Goal: Task Accomplishment & Management: Manage account settings

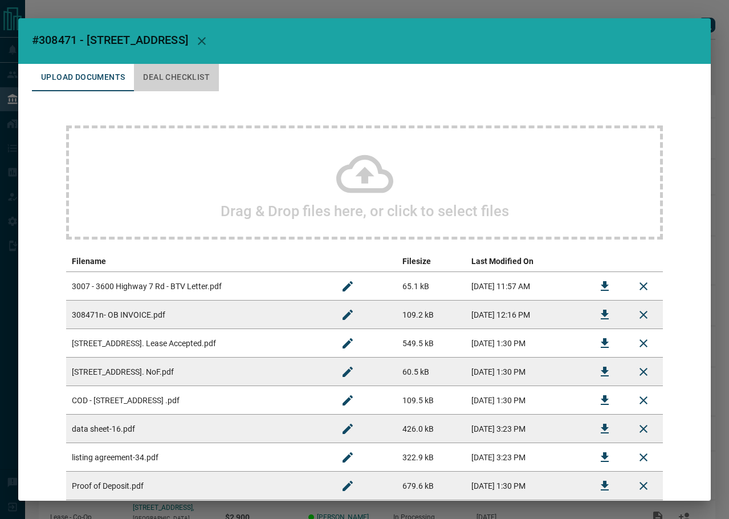
click at [172, 82] on button "Deal Checklist" at bounding box center [176, 77] width 85 height 27
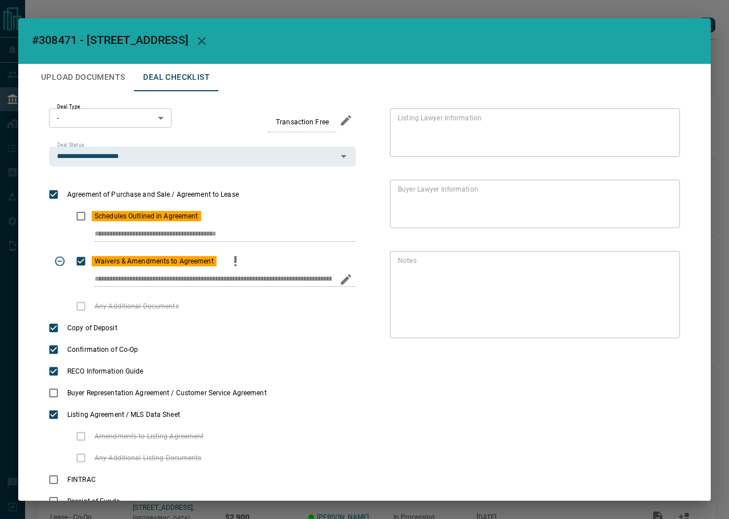
click at [234, 263] on icon "priority" at bounding box center [236, 261] width 14 height 14
click at [342, 240] on icon "edit" at bounding box center [346, 235] width 14 height 14
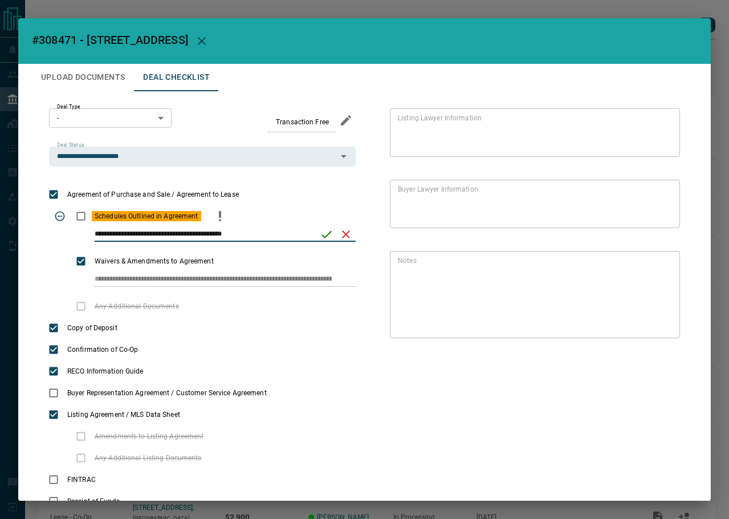
paste input "**********"
type input "**********"
click at [318, 225] on button "save" at bounding box center [322, 234] width 19 height 19
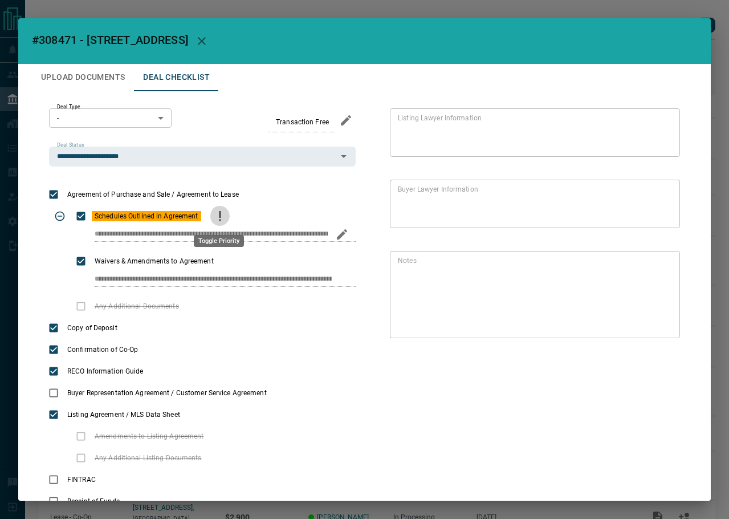
click at [222, 216] on icon "priority" at bounding box center [220, 216] width 14 height 14
click at [140, 121] on body "Lead Transfers Leads Deals Listings Campaigns Quota Rules Agent Quotas Admin Mo…" at bounding box center [364, 301] width 729 height 602
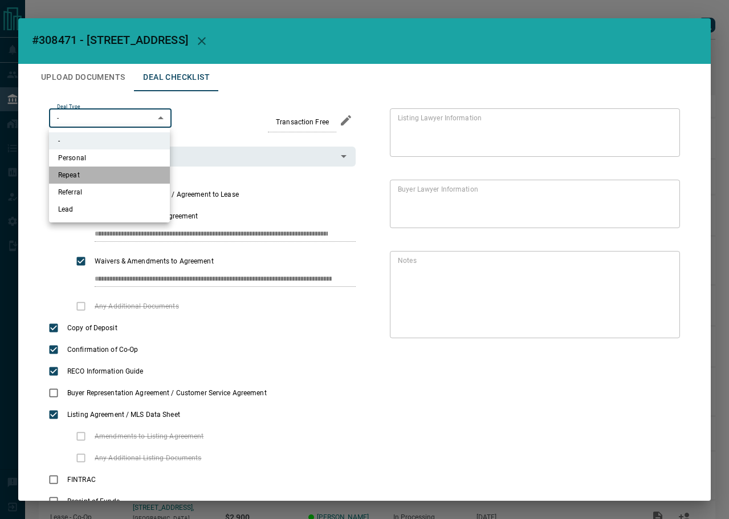
click at [107, 174] on li "Repeat" at bounding box center [109, 175] width 121 height 17
type input "*"
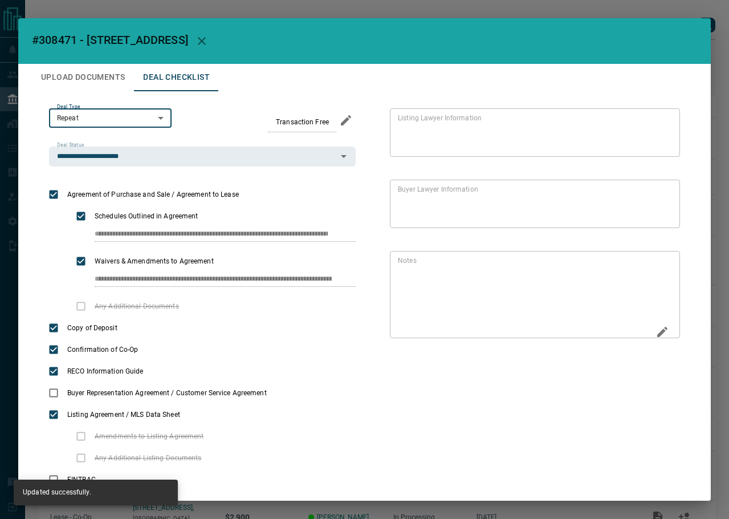
click at [659, 331] on icon "Edit" at bounding box center [663, 332] width 14 height 14
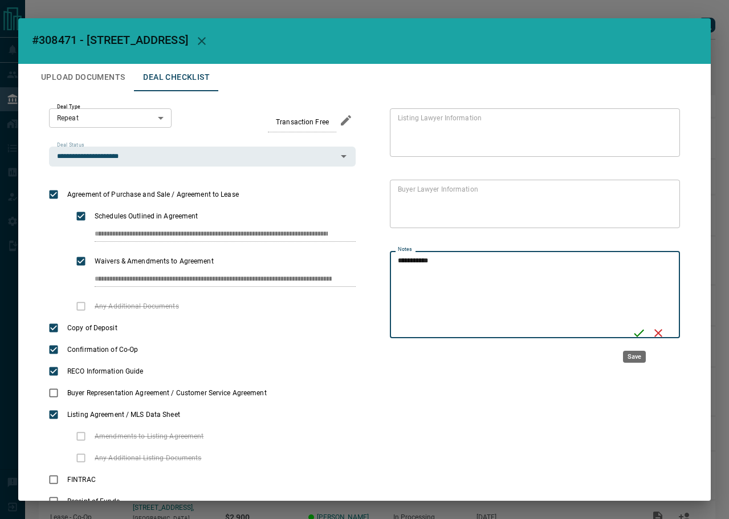
type textarea "**********"
click at [634, 334] on icon "Save" at bounding box center [639, 333] width 10 height 7
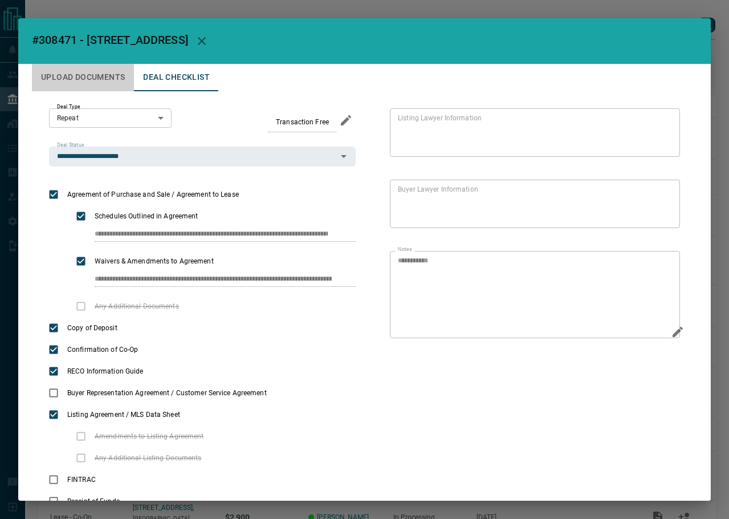
click at [90, 67] on button "Upload Documents" at bounding box center [83, 77] width 102 height 27
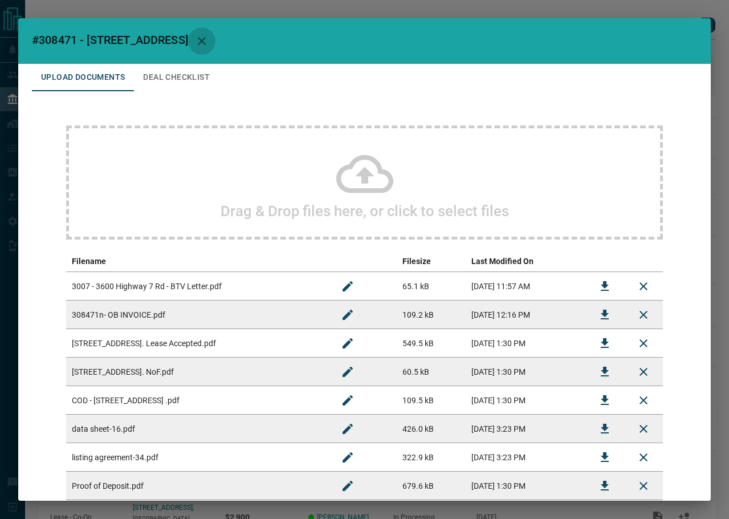
click at [206, 42] on icon "button" at bounding box center [202, 41] width 8 height 8
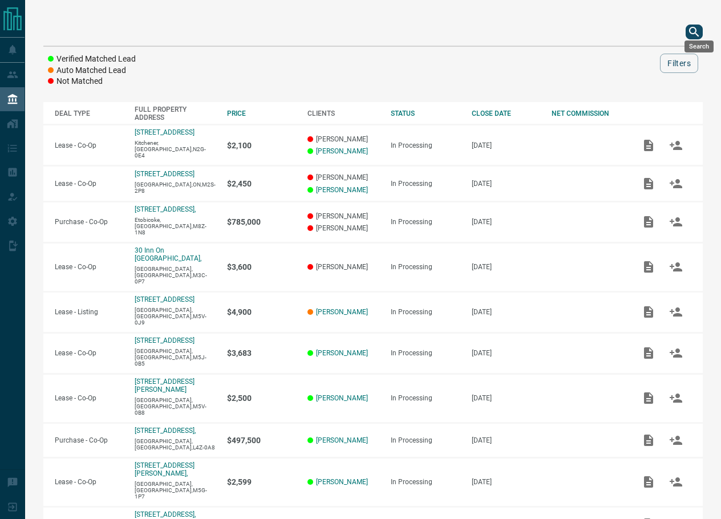
click at [708, 23] on div "Verified Matched Lead Auto Matched Lead Not Matched Filters DEAL TYPE FULL PROP…" at bounding box center [373, 307] width 696 height 615
click at [701, 25] on icon "search button" at bounding box center [694, 32] width 14 height 14
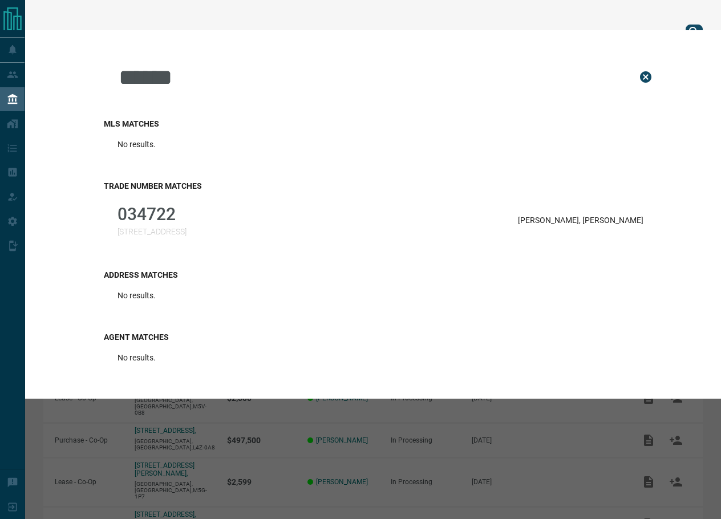
type input "******"
click at [310, 209] on div "034722 [STREET_ADDRESS][PERSON_NAME][PERSON_NAME]" at bounding box center [380, 220] width 553 height 46
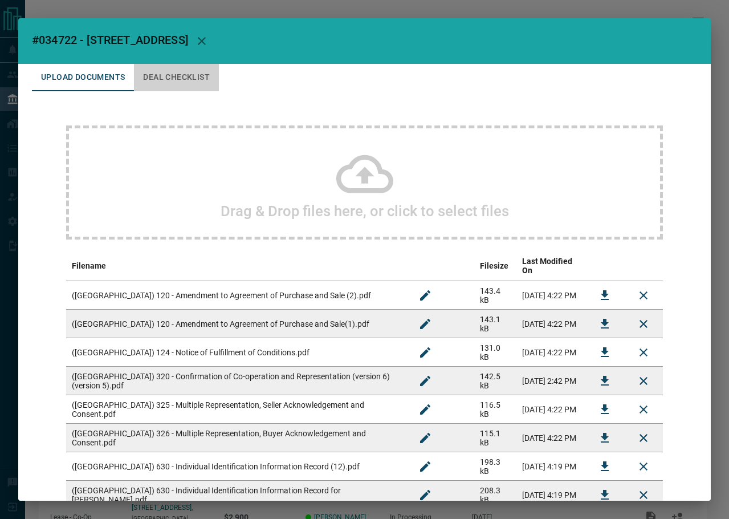
click at [157, 83] on button "Deal Checklist" at bounding box center [176, 77] width 85 height 27
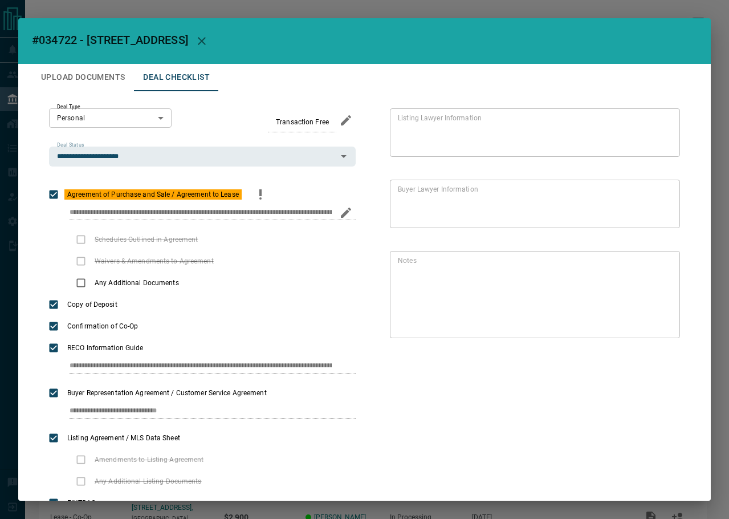
click at [260, 197] on icon "priority" at bounding box center [261, 195] width 14 height 14
click at [658, 332] on icon "Edit" at bounding box center [663, 332] width 14 height 14
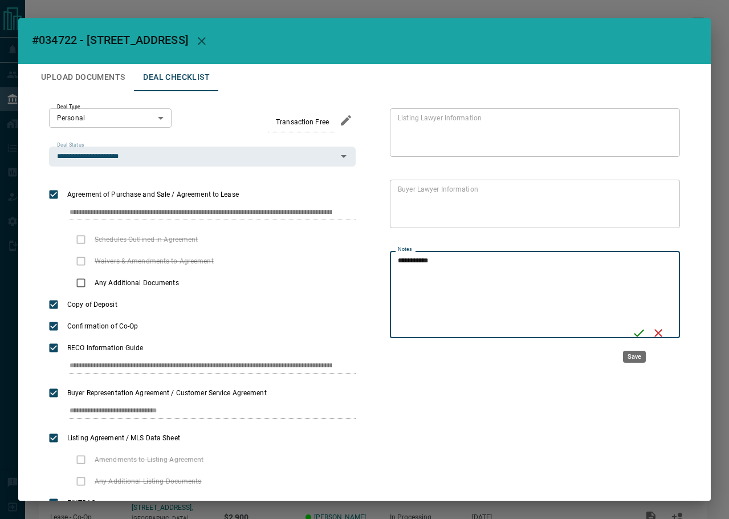
type textarea "**********"
click at [632, 336] on icon "Save" at bounding box center [639, 333] width 14 height 14
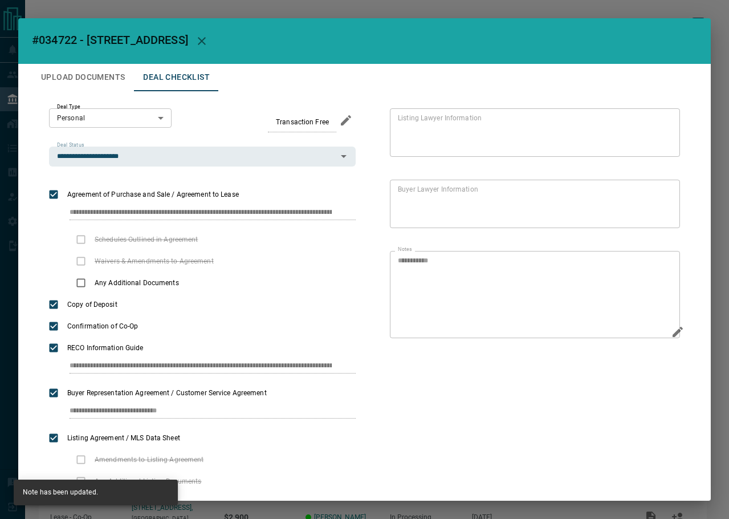
click at [77, 80] on button "Upload Documents" at bounding box center [83, 77] width 102 height 27
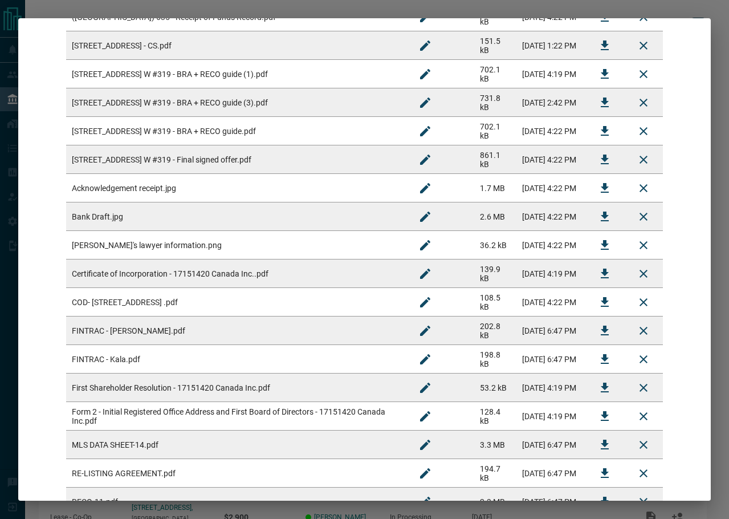
scroll to position [741, 0]
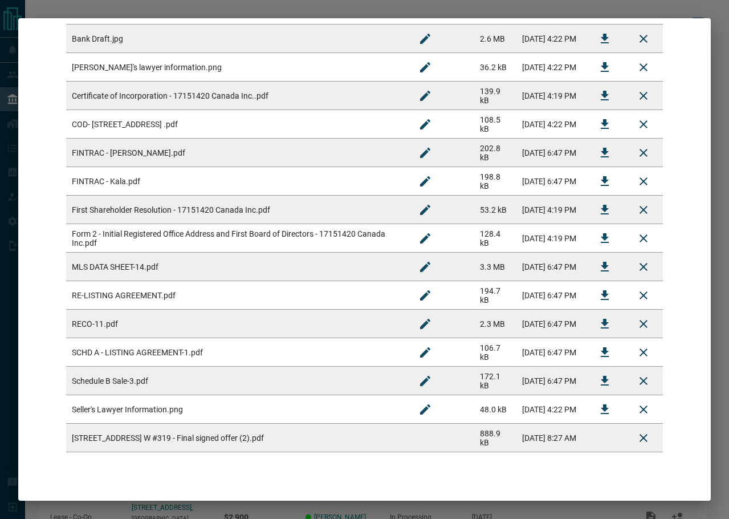
click at [641, 498] on div "Download All Documents Submit new documents" at bounding box center [364, 512] width 693 height 29
click at [639, 502] on button "Submit new documents" at bounding box center [654, 511] width 104 height 19
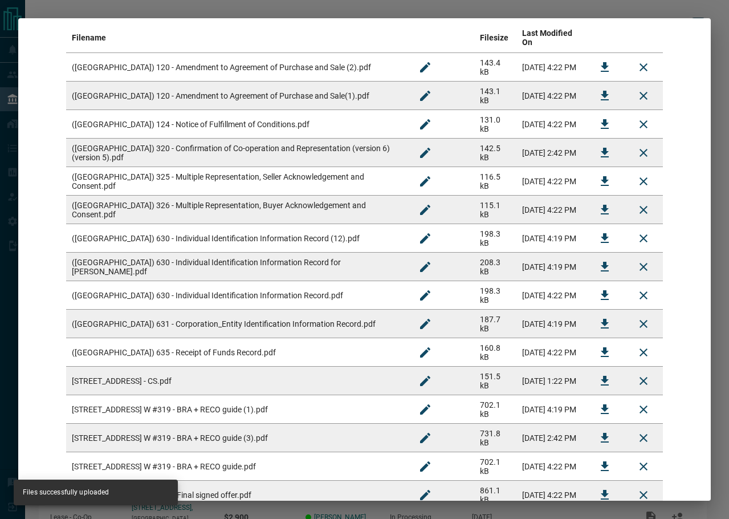
scroll to position [0, 0]
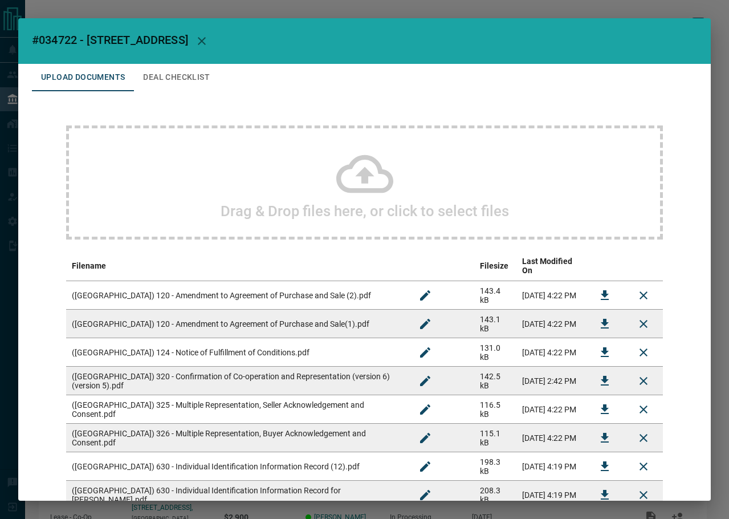
click at [190, 84] on button "Deal Checklist" at bounding box center [176, 77] width 85 height 27
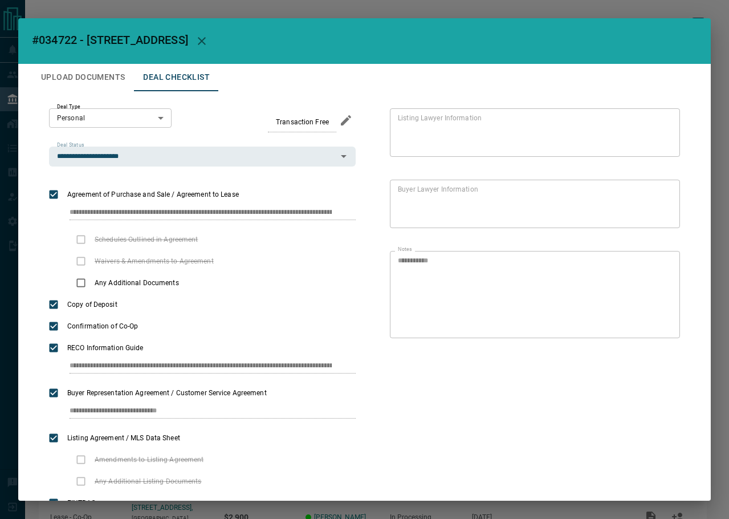
click at [206, 42] on icon "button" at bounding box center [202, 41] width 8 height 8
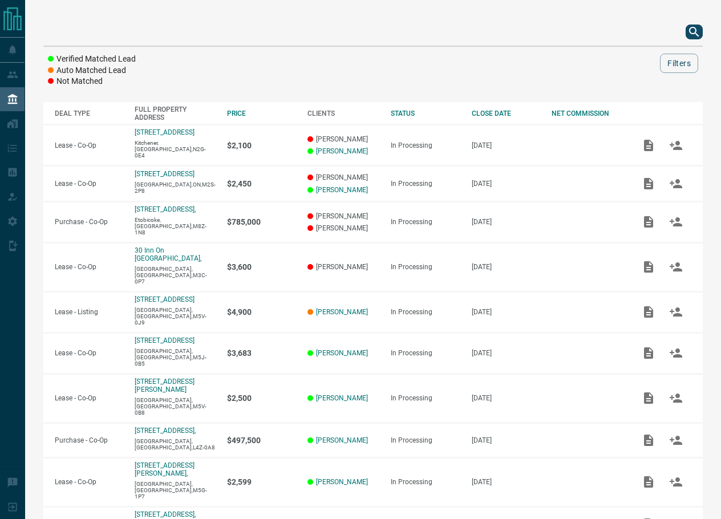
click at [688, 26] on div at bounding box center [372, 31] width 659 height 27
click at [694, 27] on icon "search button" at bounding box center [694, 32] width 10 height 10
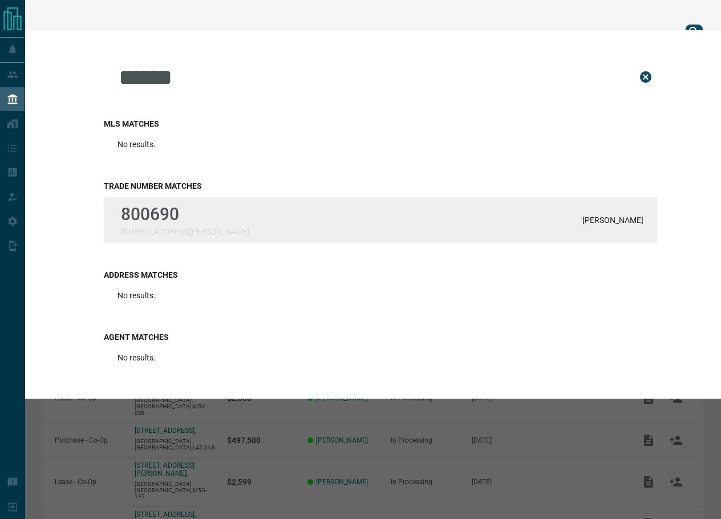
type input "******"
click at [314, 214] on div "800690 [STREET_ADDRESS][GEOGRAPHIC_DATA][PERSON_NAME][PERSON_NAME]" at bounding box center [380, 220] width 553 height 46
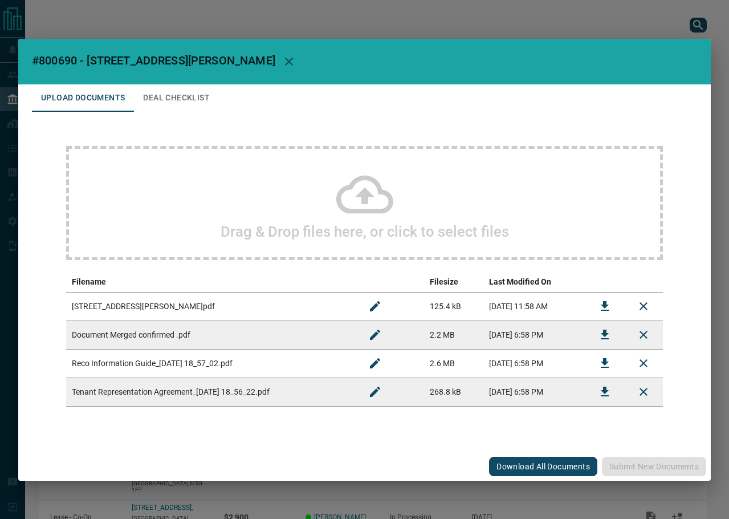
click at [183, 100] on button "Deal Checklist" at bounding box center [176, 97] width 85 height 27
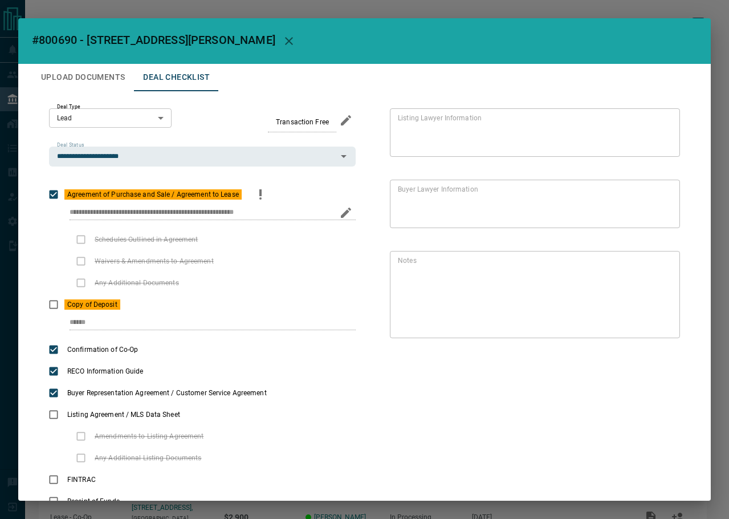
click at [270, 201] on div "Agreement of Purchase and Sale / Agreement to Lease" at bounding box center [202, 195] width 307 height 22
click at [255, 193] on icon "priority" at bounding box center [261, 195] width 14 height 14
click at [133, 305] on icon "priority" at bounding box center [139, 305] width 14 height 14
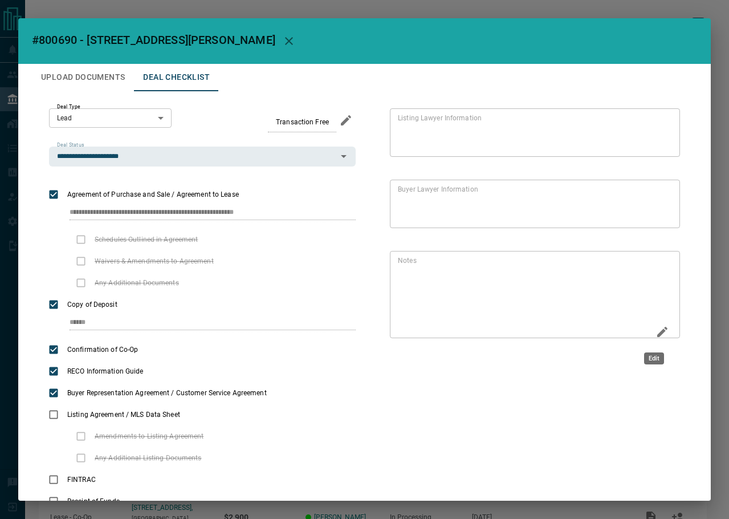
click at [656, 332] on icon "Edit" at bounding box center [663, 332] width 14 height 14
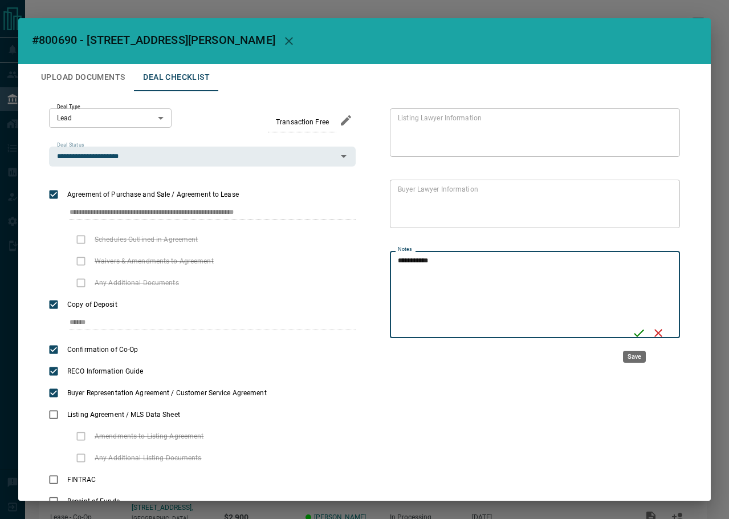
type textarea "**********"
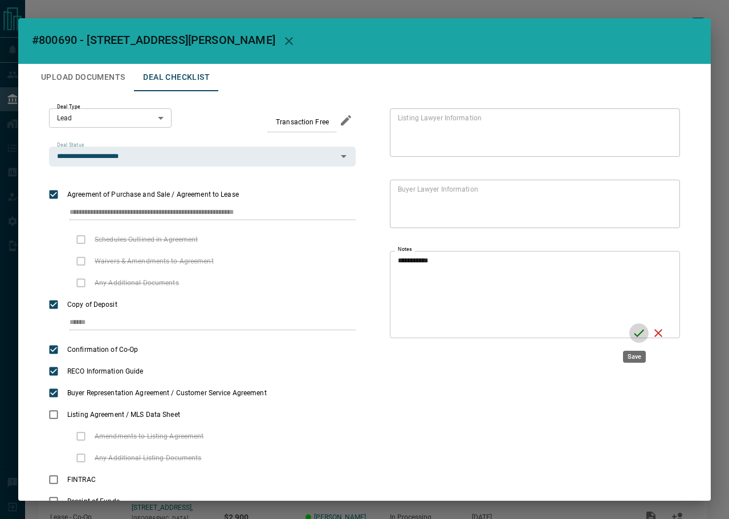
click at [632, 332] on icon "Save" at bounding box center [639, 333] width 14 height 14
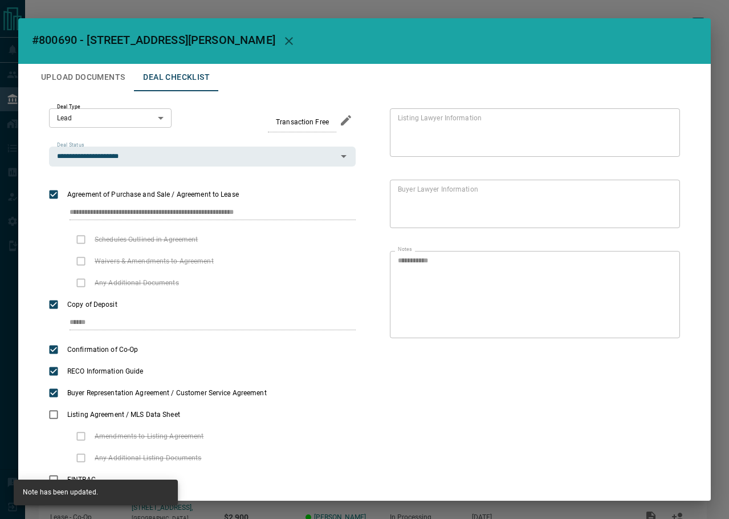
click at [124, 80] on button "Upload Documents" at bounding box center [83, 77] width 102 height 27
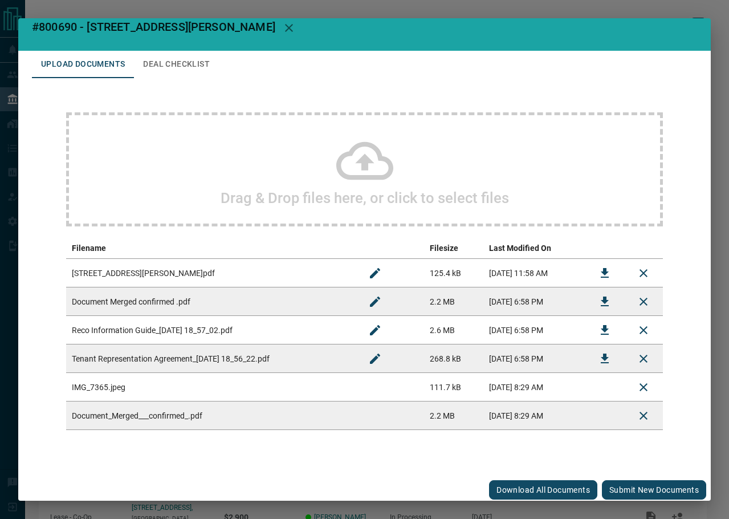
scroll to position [17, 0]
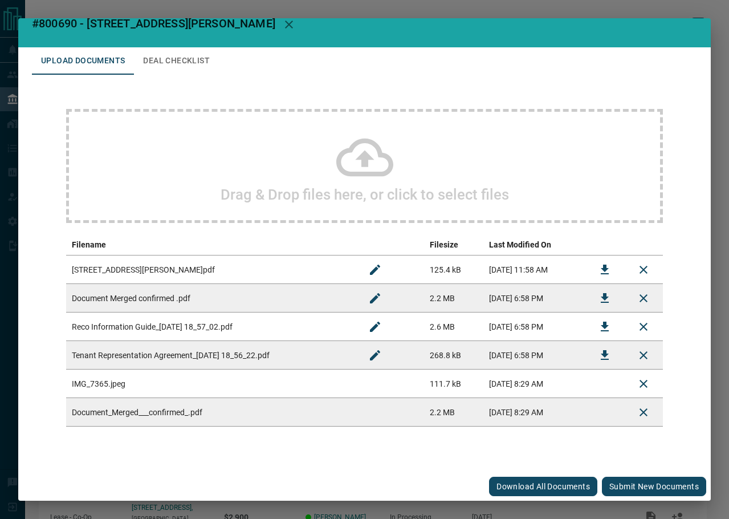
click at [637, 484] on button "Submit new documents" at bounding box center [654, 486] width 104 height 19
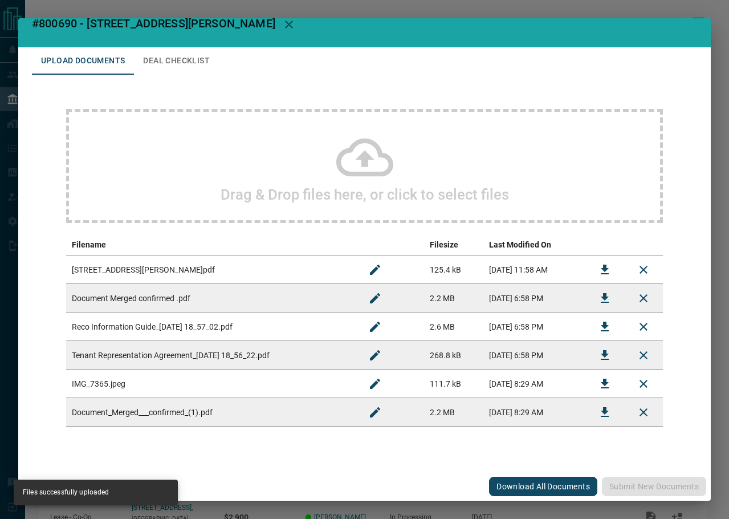
click at [205, 63] on button "Deal Checklist" at bounding box center [176, 60] width 85 height 27
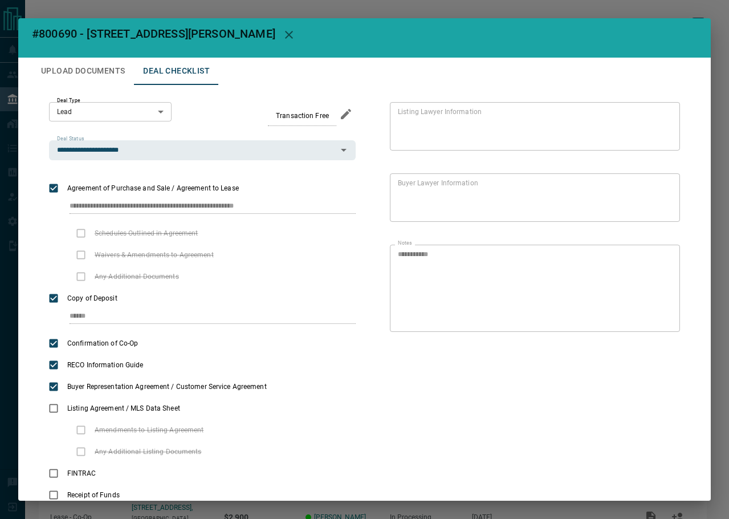
scroll to position [0, 0]
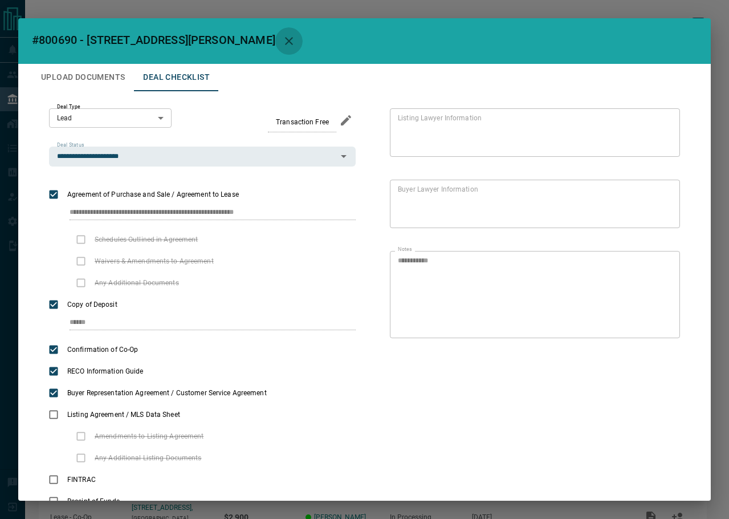
click at [282, 47] on icon "button" at bounding box center [289, 41] width 14 height 14
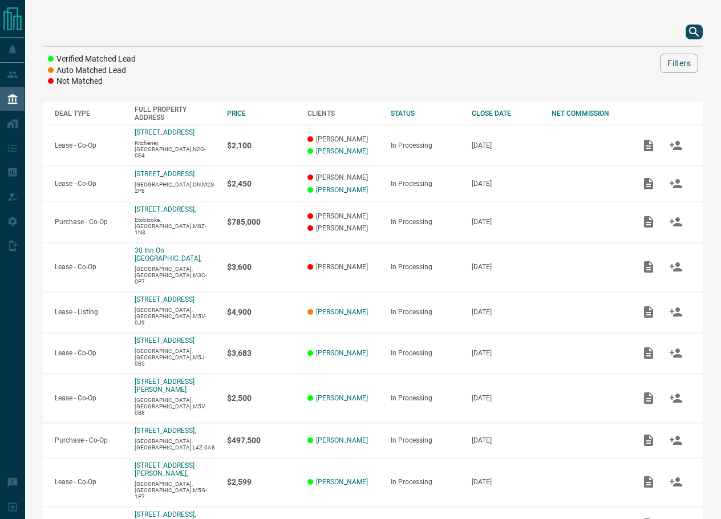
click at [703, 26] on button "search button" at bounding box center [693, 32] width 17 height 15
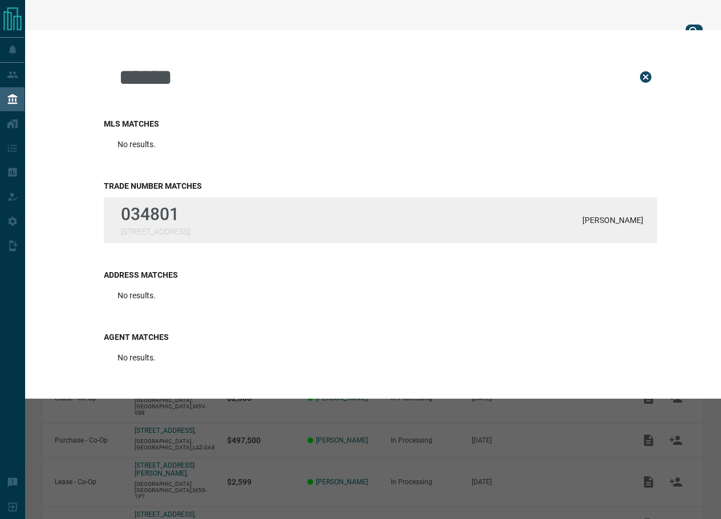
type input "******"
click at [372, 207] on div "034801 [STREET_ADDRESS][GEOGRAPHIC_DATA]" at bounding box center [380, 220] width 553 height 46
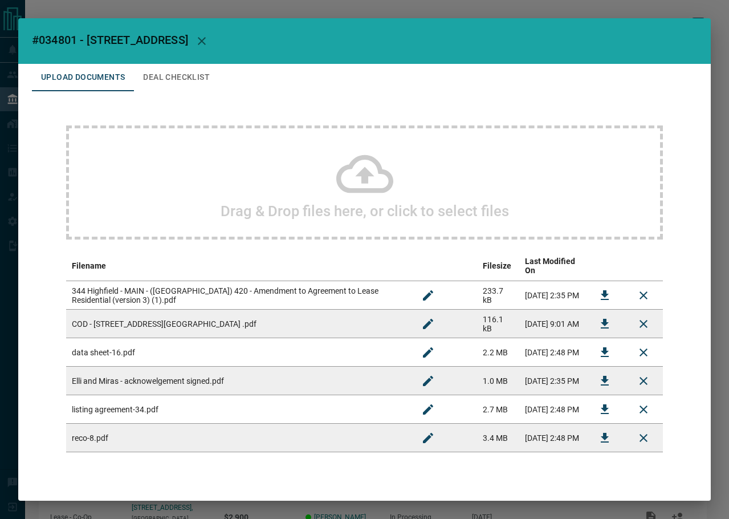
click at [200, 87] on button "Deal Checklist" at bounding box center [176, 77] width 85 height 27
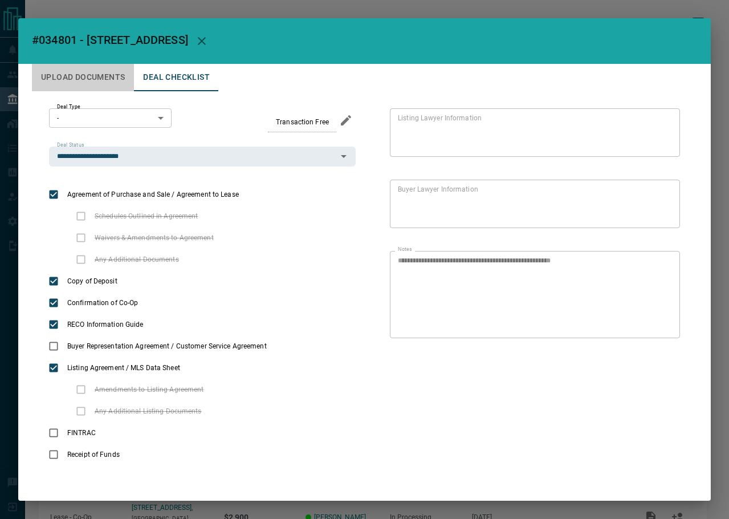
click at [71, 86] on button "Upload Documents" at bounding box center [83, 77] width 102 height 27
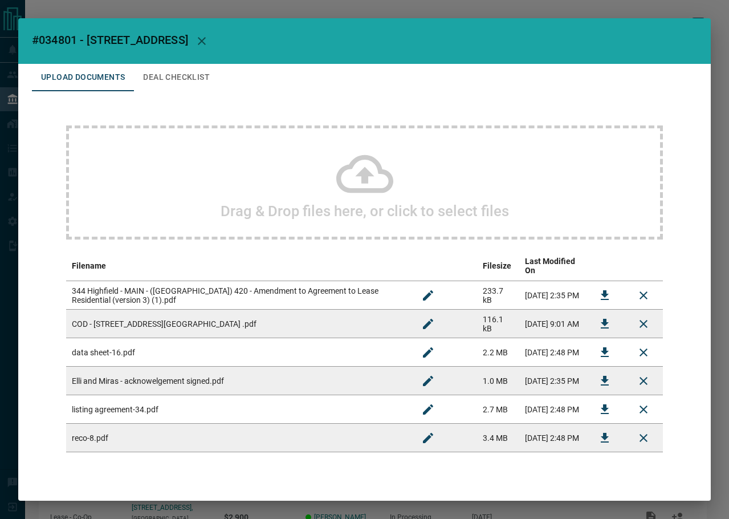
click at [202, 81] on button "Deal Checklist" at bounding box center [176, 77] width 85 height 27
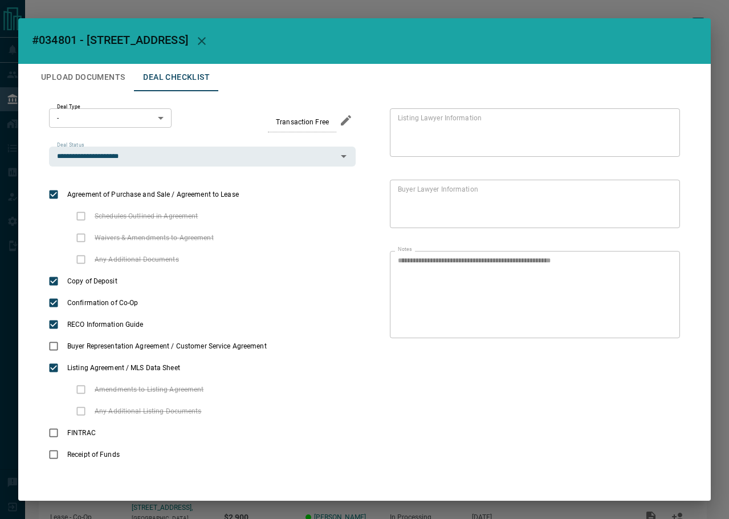
click at [102, 80] on button "Upload Documents" at bounding box center [83, 77] width 102 height 27
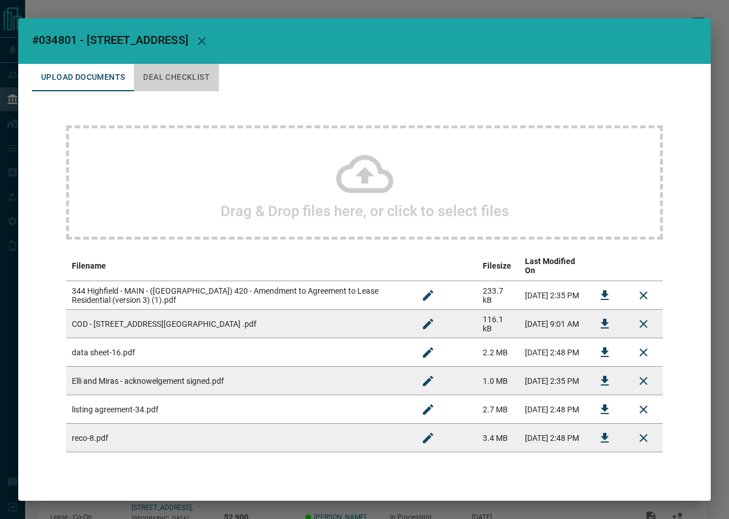
click at [189, 80] on button "Deal Checklist" at bounding box center [176, 77] width 85 height 27
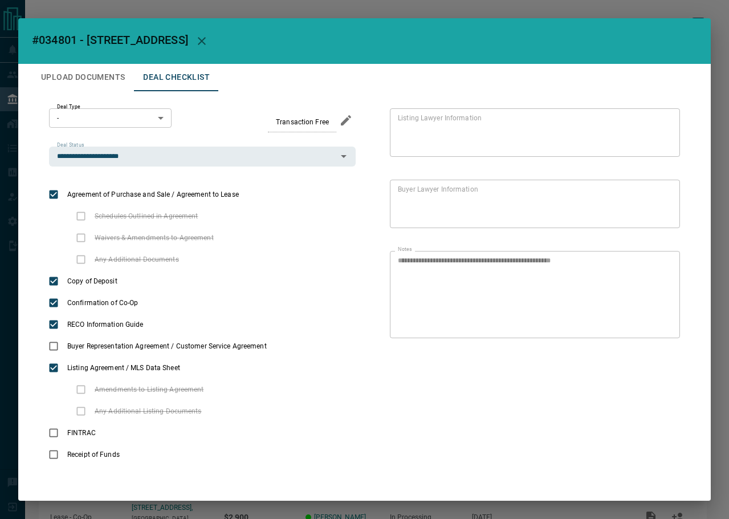
drag, startPoint x: 229, startPoint y: 44, endPoint x: 386, endPoint y: 43, distance: 157.4
click at [209, 43] on icon "button" at bounding box center [202, 41] width 14 height 14
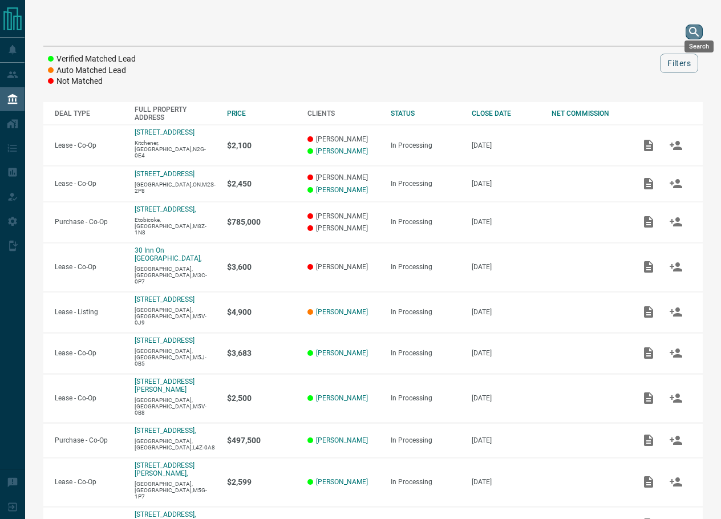
click at [695, 27] on icon "search button" at bounding box center [694, 32] width 14 height 14
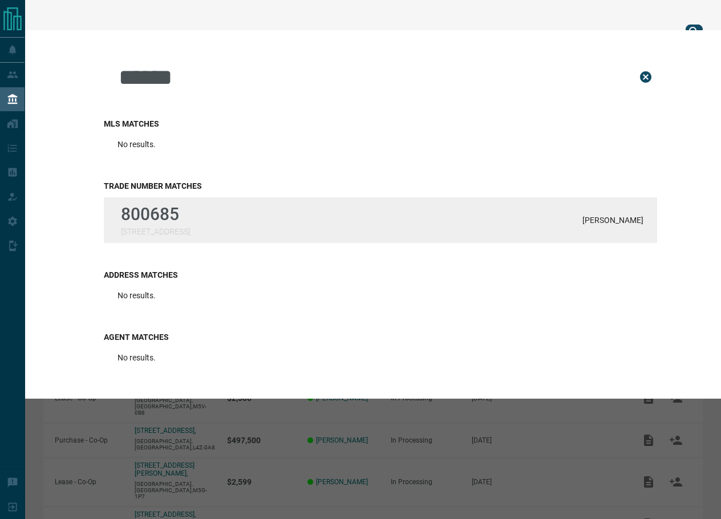
type input "******"
click at [228, 214] on div "800685 8 The Esplanade, [STREET_ADDRESS][PERSON_NAME]" at bounding box center [380, 220] width 553 height 46
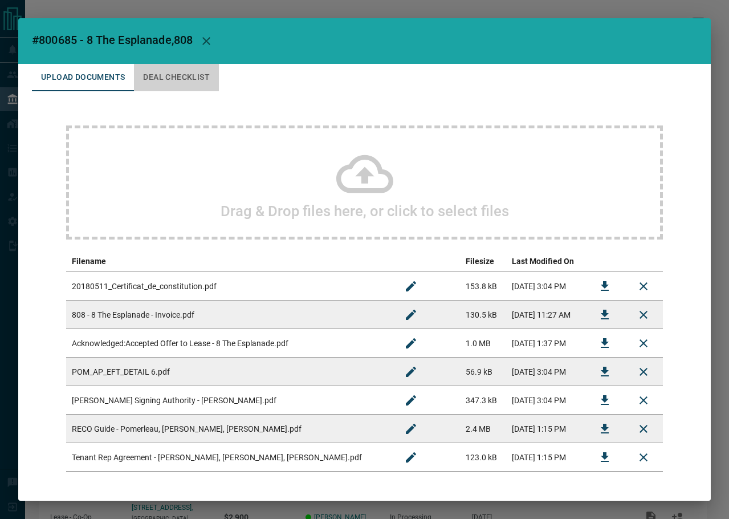
click at [190, 80] on button "Deal Checklist" at bounding box center [176, 77] width 85 height 27
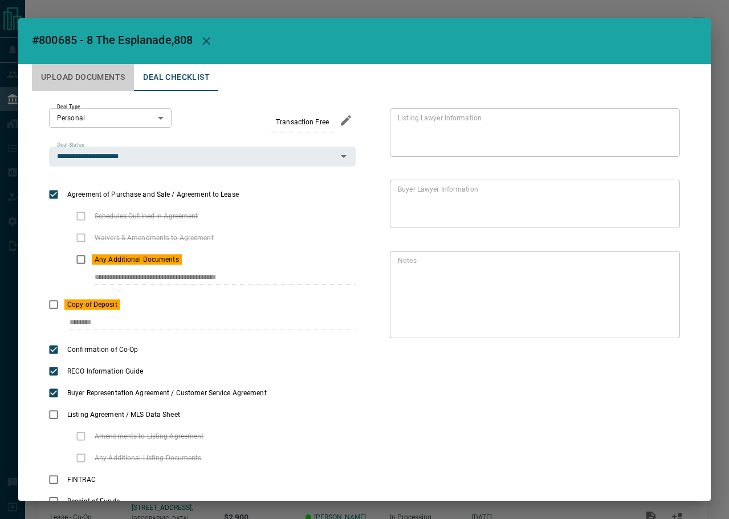
click at [96, 75] on button "Upload Documents" at bounding box center [83, 77] width 102 height 27
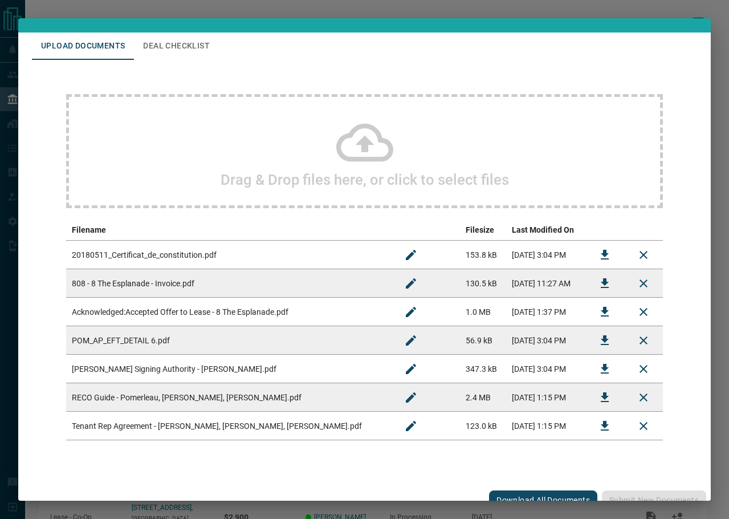
scroll to position [46, 0]
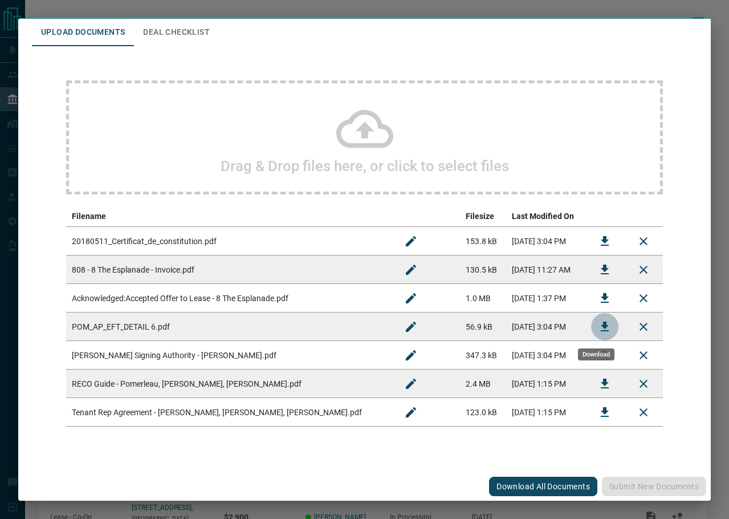
click at [598, 332] on icon "Download" at bounding box center [605, 327] width 14 height 14
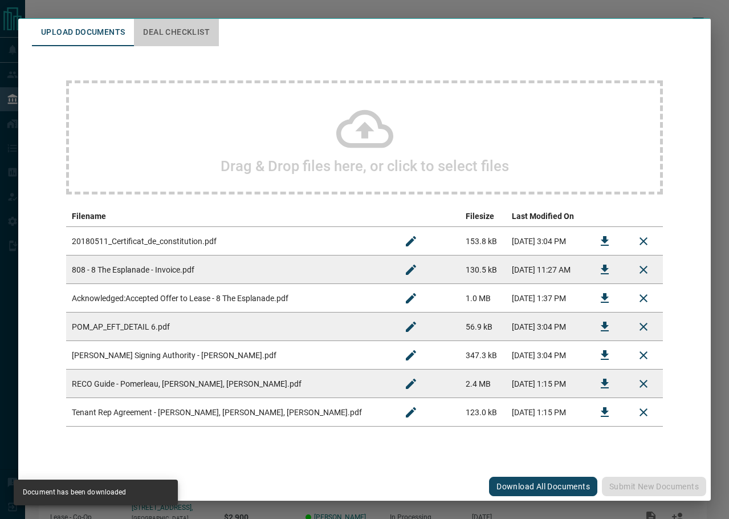
click at [173, 24] on button "Deal Checklist" at bounding box center [176, 32] width 85 height 27
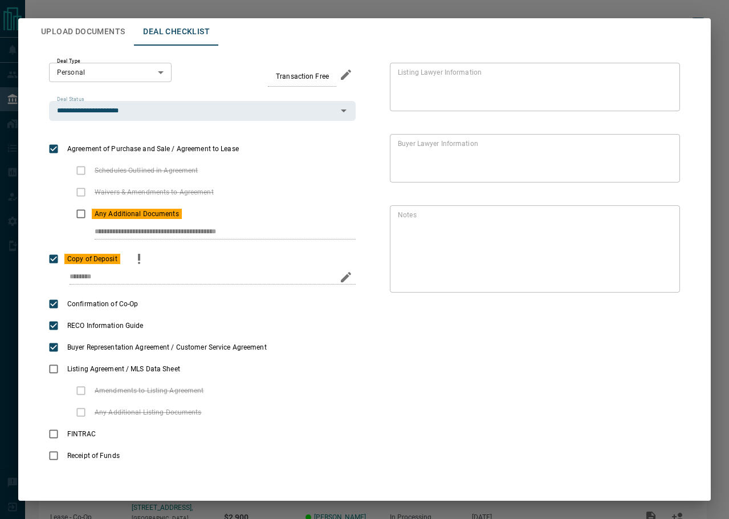
click at [130, 259] on button "priority" at bounding box center [138, 259] width 19 height 22
click at [106, 30] on button "Upload Documents" at bounding box center [83, 31] width 102 height 27
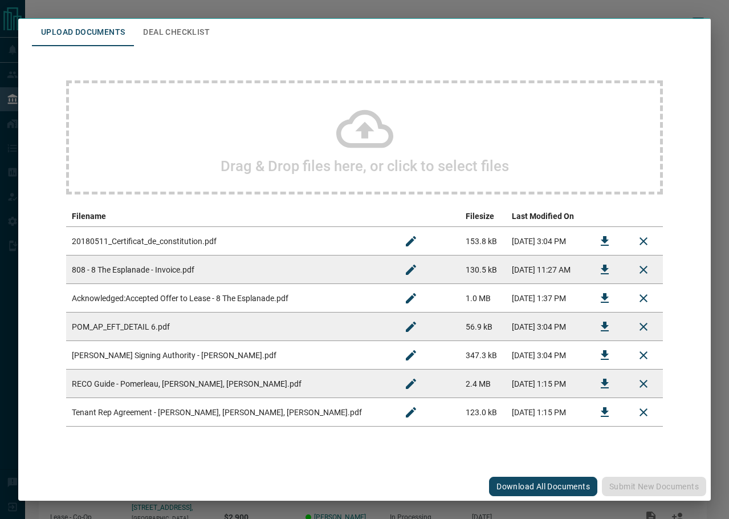
click at [601, 354] on icon "Download" at bounding box center [605, 355] width 8 height 10
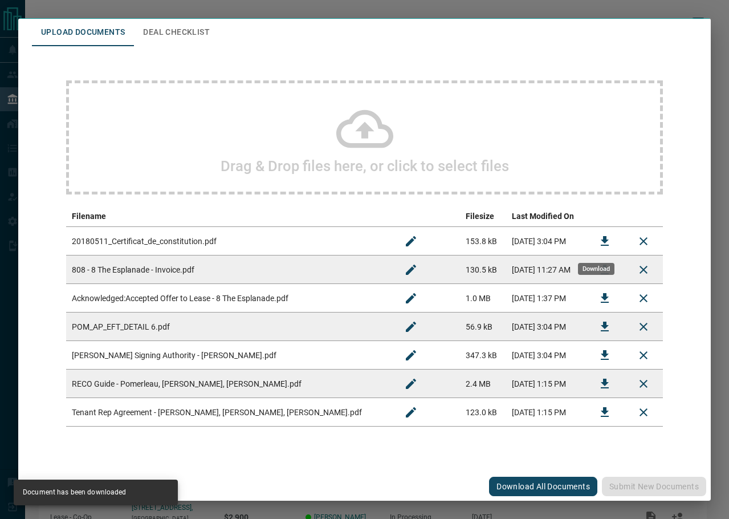
click at [600, 239] on icon "Download" at bounding box center [605, 241] width 14 height 14
click at [598, 298] on icon "Download" at bounding box center [605, 298] width 14 height 14
click at [194, 36] on button "Deal Checklist" at bounding box center [176, 32] width 85 height 27
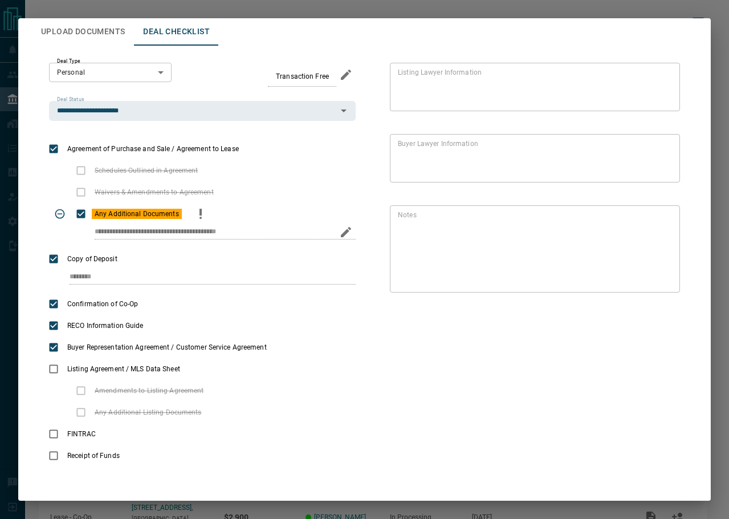
click at [200, 214] on icon "priority" at bounding box center [201, 212] width 2 height 7
click at [658, 287] on icon "Edit" at bounding box center [663, 286] width 10 height 10
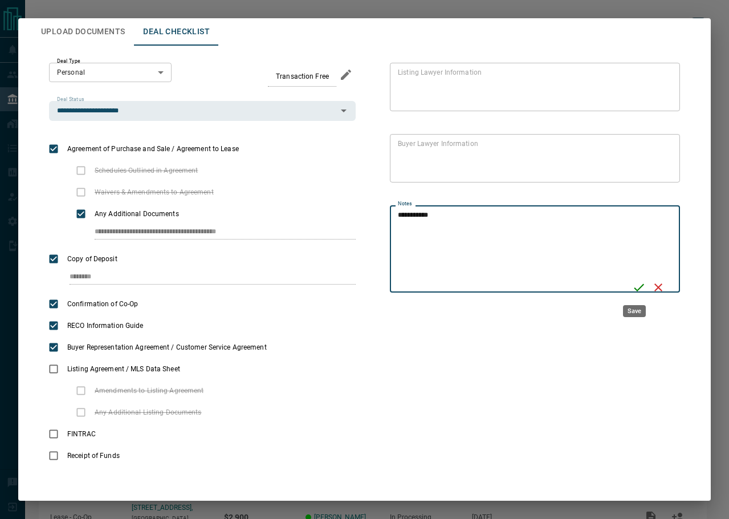
type textarea "**********"
click at [632, 286] on icon "Save" at bounding box center [639, 288] width 14 height 14
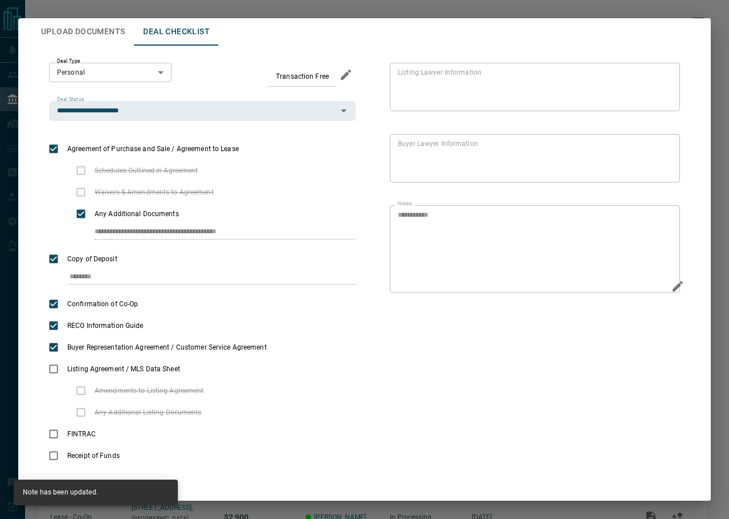
click at [102, 31] on button "Upload Documents" at bounding box center [83, 31] width 102 height 27
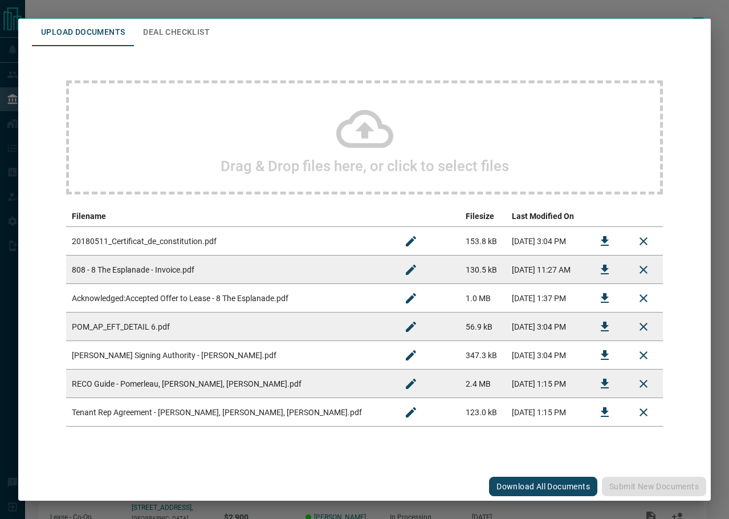
drag, startPoint x: 40, startPoint y: 213, endPoint x: 315, endPoint y: 213, distance: 274.9
click at [40, 213] on div "Drag & Drop files here, or click to select files Filename Filesize Last Modifie…" at bounding box center [365, 253] width 666 height 415
click at [601, 245] on icon "Download" at bounding box center [605, 241] width 8 height 10
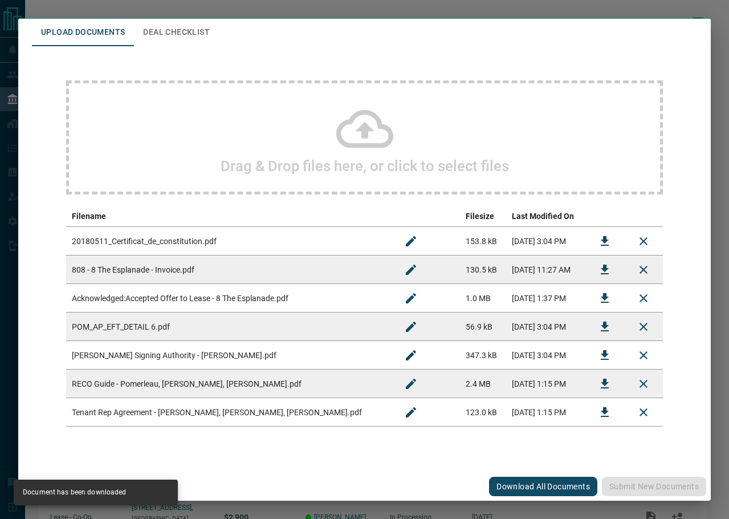
click at [196, 33] on button "Deal Checklist" at bounding box center [176, 32] width 85 height 27
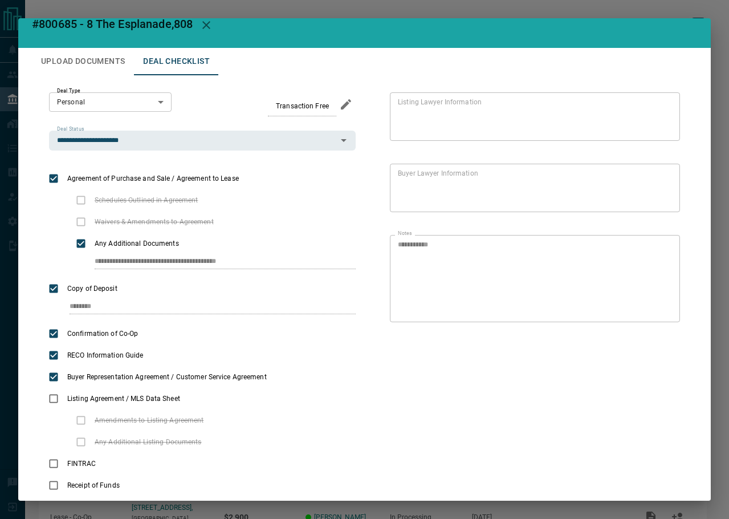
scroll to position [0, 0]
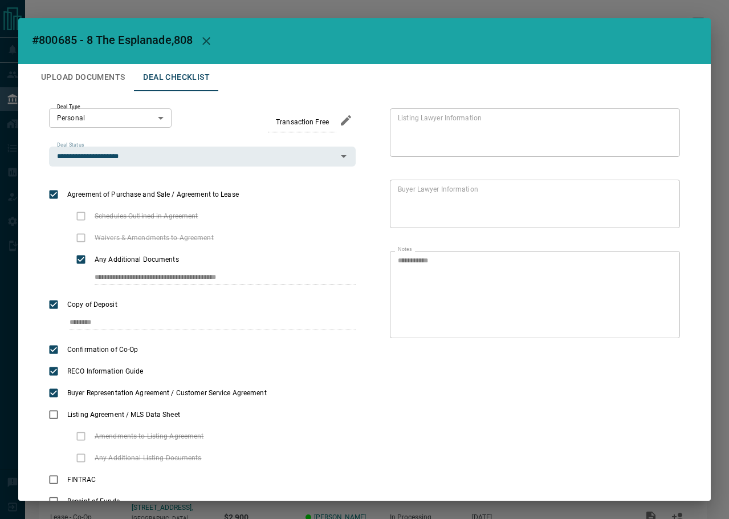
click at [217, 46] on button "button" at bounding box center [206, 40] width 27 height 27
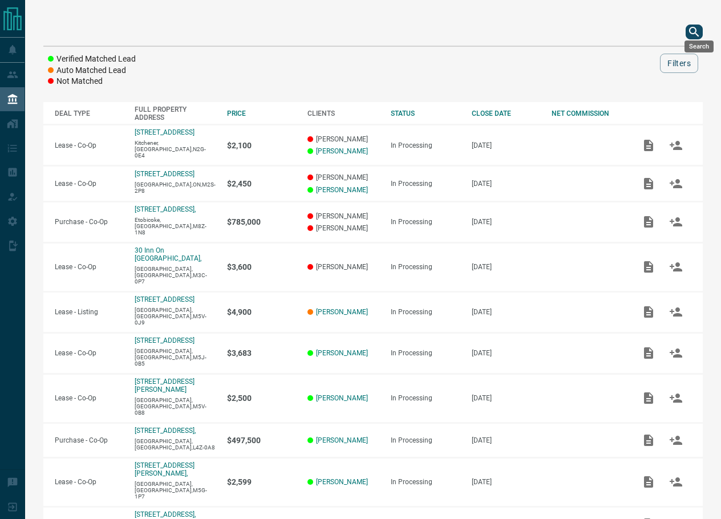
click at [697, 28] on icon "search button" at bounding box center [694, 32] width 14 height 14
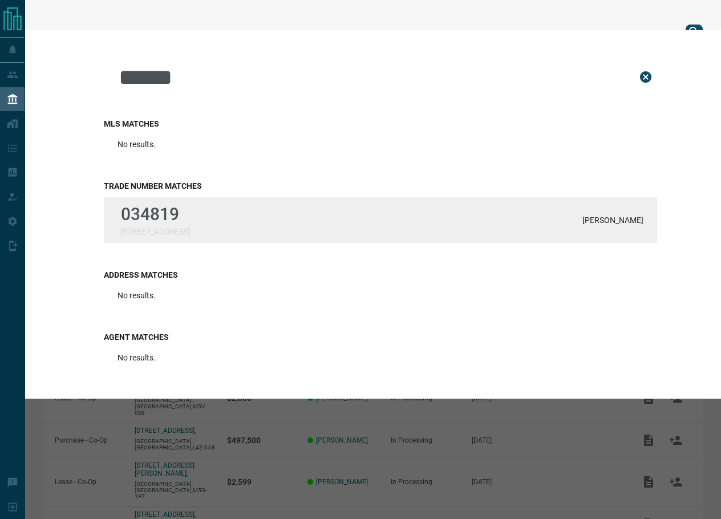
type input "******"
click at [210, 201] on div "034819 [STREET_ADDRESS][PERSON_NAME]" at bounding box center [380, 220] width 553 height 46
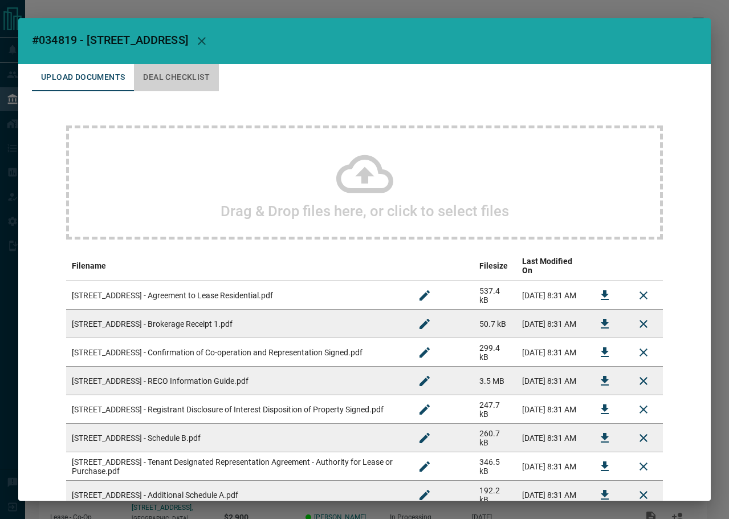
click at [153, 84] on button "Deal Checklist" at bounding box center [176, 77] width 85 height 27
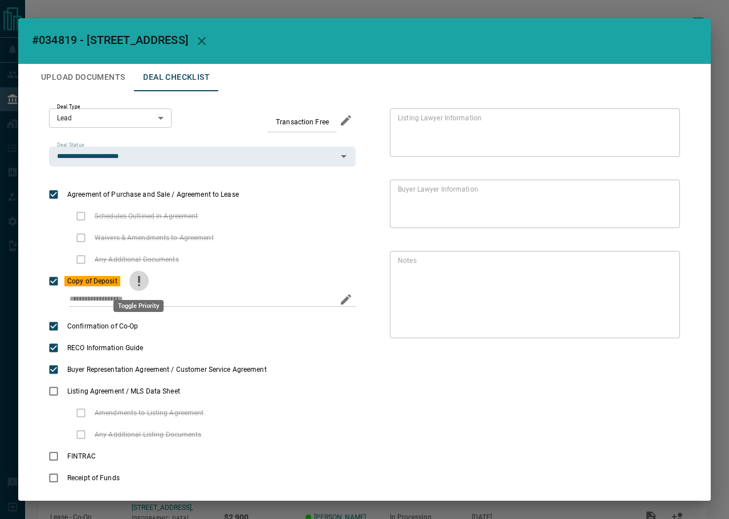
click at [139, 287] on icon "priority" at bounding box center [139, 281] width 14 height 14
click at [103, 98] on div "**********" at bounding box center [365, 298] width 666 height 415
click at [108, 81] on button "Upload Documents" at bounding box center [83, 77] width 102 height 27
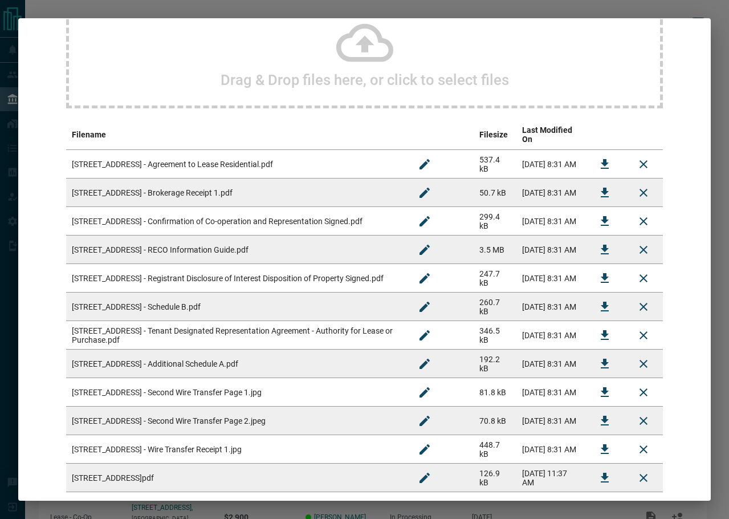
scroll to position [217, 0]
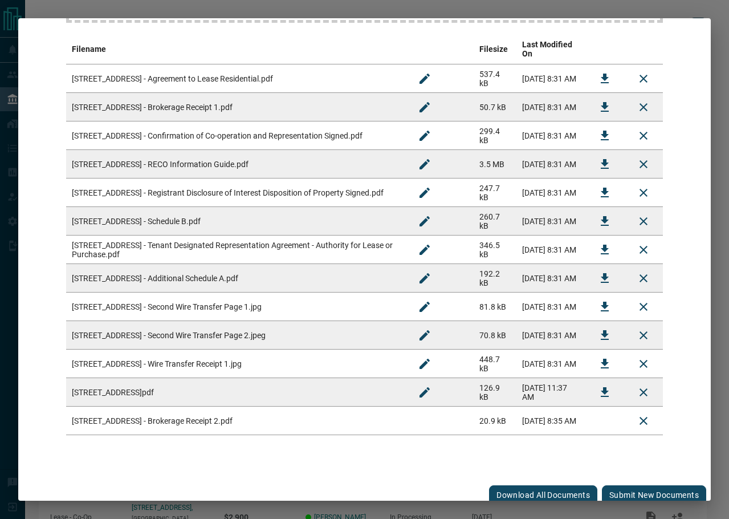
drag, startPoint x: 620, startPoint y: 474, endPoint x: 611, endPoint y: 473, distance: 9.3
click at [620, 481] on div "Download All Documents Submit new documents" at bounding box center [364, 495] width 693 height 29
click at [612, 485] on button "Submit new documents" at bounding box center [654, 494] width 104 height 19
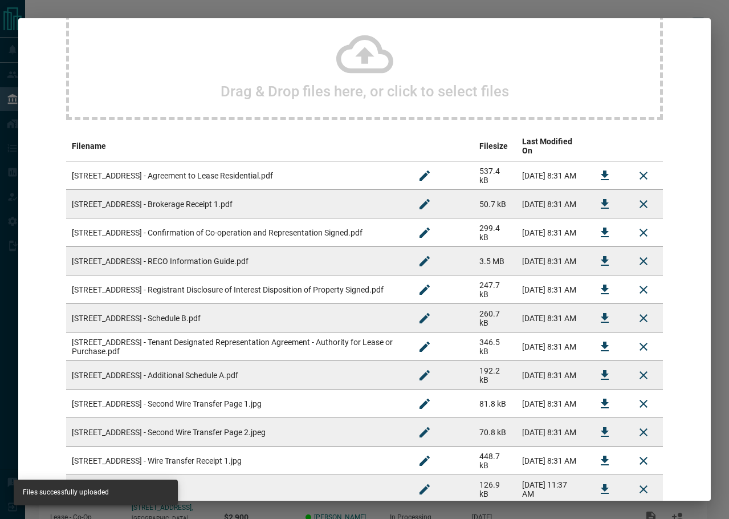
scroll to position [0, 0]
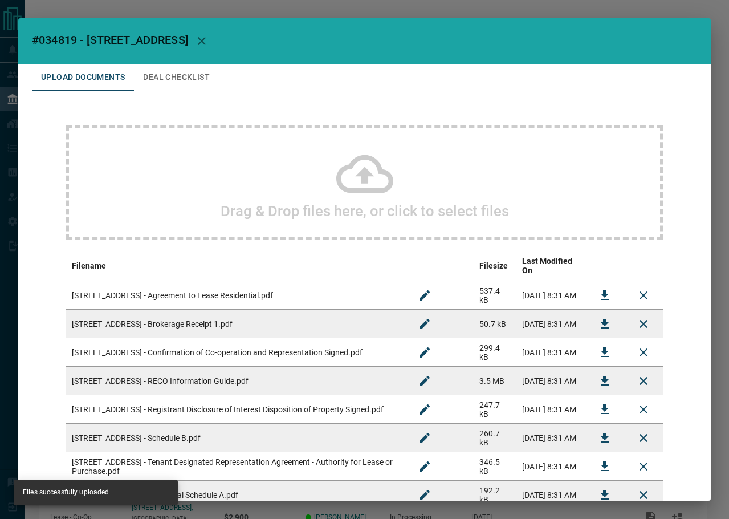
click at [196, 76] on button "Deal Checklist" at bounding box center [176, 77] width 85 height 27
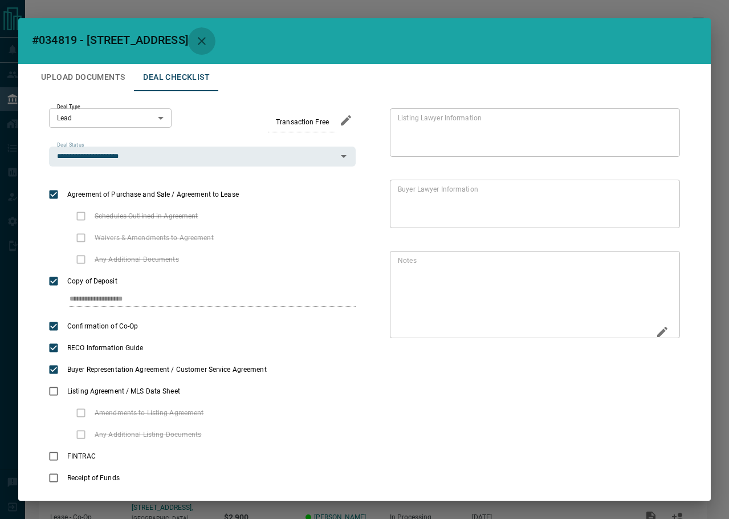
drag, startPoint x: 259, startPoint y: 45, endPoint x: 652, endPoint y: 313, distance: 475.3
click at [650, 314] on div "**********" at bounding box center [364, 259] width 693 height 482
click at [661, 326] on div "* Notes" at bounding box center [535, 294] width 290 height 87
click at [660, 331] on icon "Edit" at bounding box center [663, 332] width 14 height 14
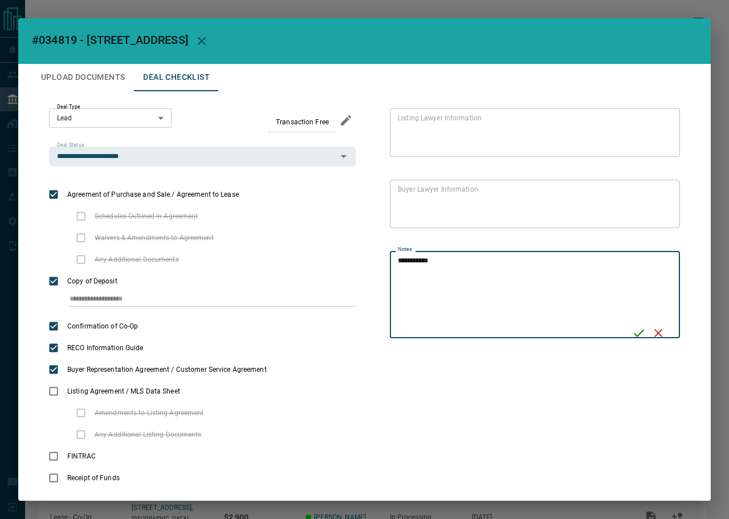
type textarea "**********"
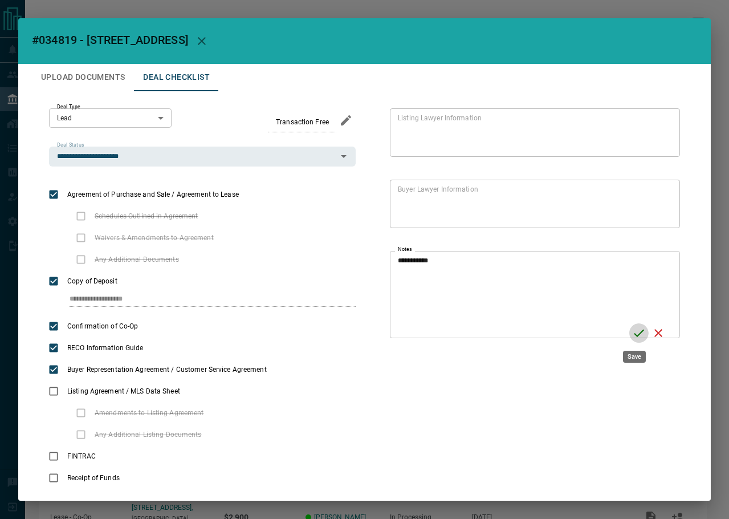
click at [630, 331] on button "Save" at bounding box center [639, 332] width 19 height 19
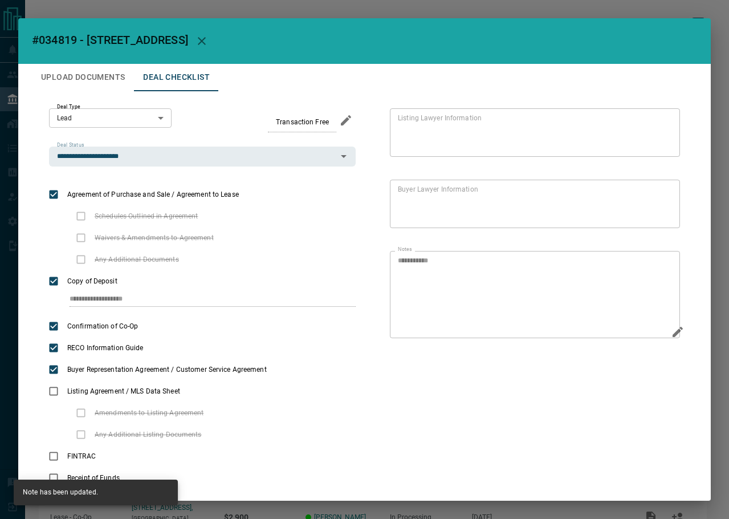
click at [209, 39] on icon "button" at bounding box center [202, 41] width 14 height 14
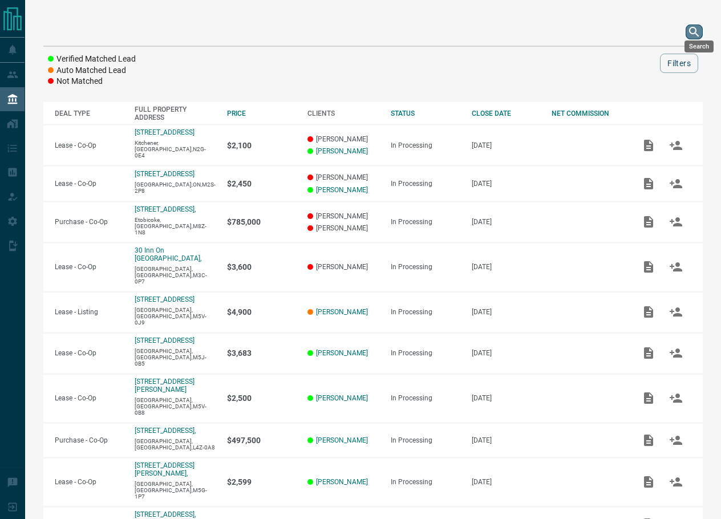
click at [691, 26] on button "search button" at bounding box center [693, 32] width 17 height 15
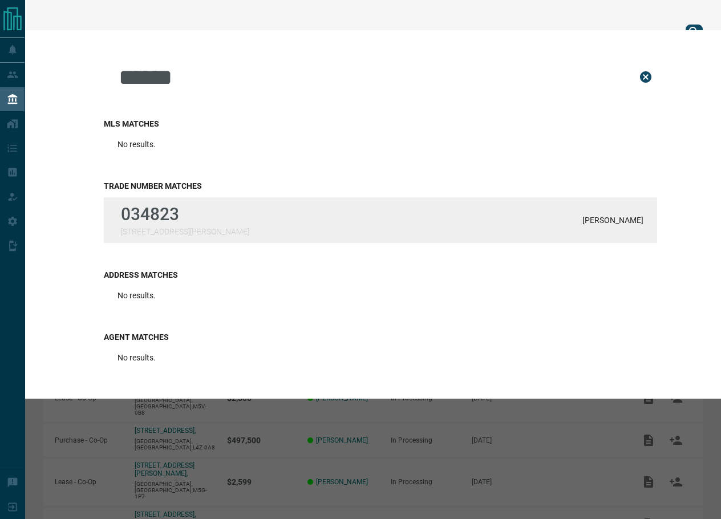
type input "******"
click at [222, 208] on div "034823 [STREET_ADDRESS][PERSON_NAME][PERSON_NAME]" at bounding box center [380, 220] width 553 height 46
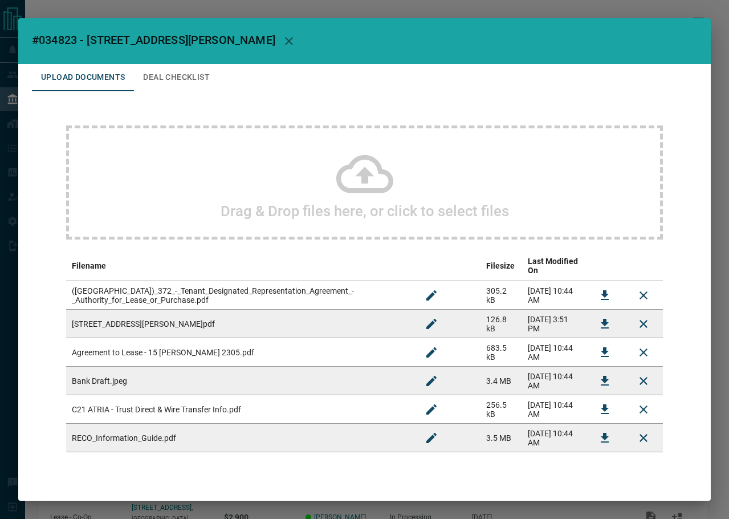
click at [169, 78] on button "Deal Checklist" at bounding box center [176, 77] width 85 height 27
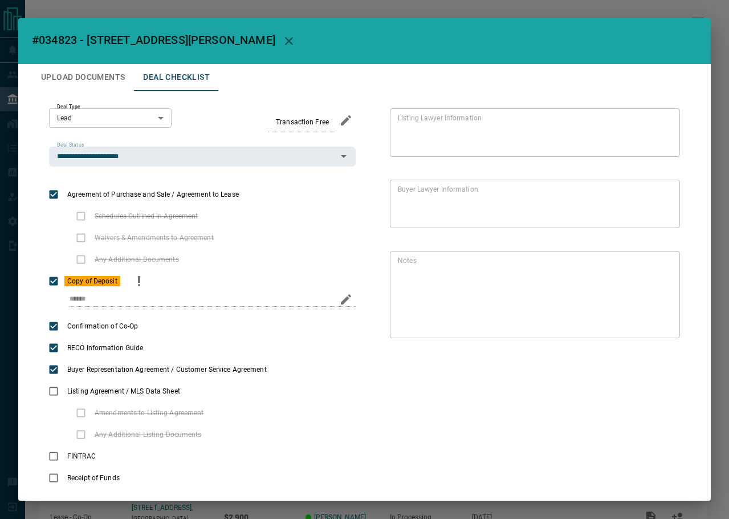
click at [144, 283] on icon "priority" at bounding box center [139, 281] width 14 height 14
click at [671, 335] on div "* Notes" at bounding box center [535, 294] width 290 height 87
click at [658, 334] on icon "Edit" at bounding box center [663, 332] width 10 height 10
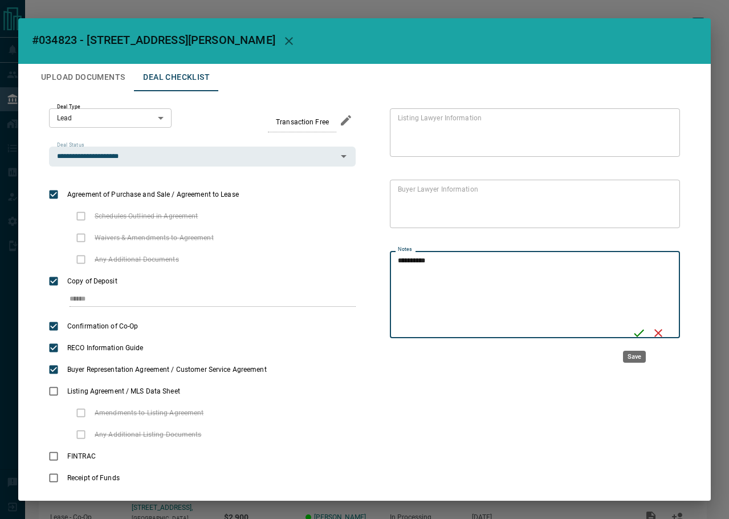
type textarea "**********"
click at [636, 334] on icon "Save" at bounding box center [639, 333] width 14 height 14
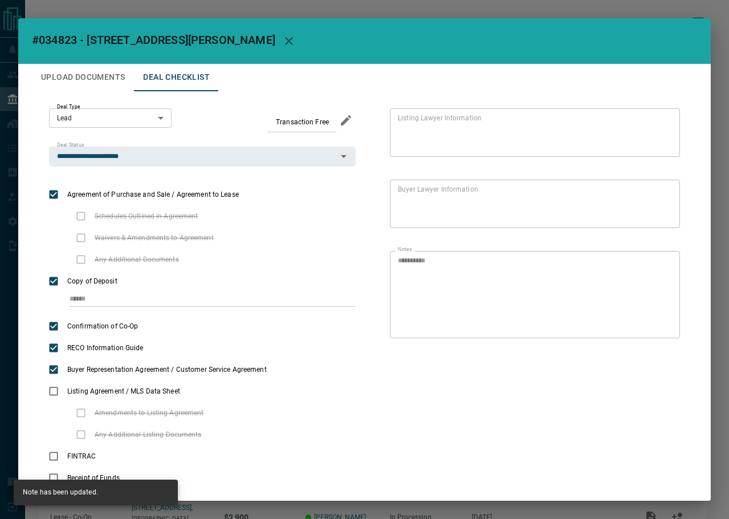
click at [82, 75] on button "Upload Documents" at bounding box center [83, 77] width 102 height 27
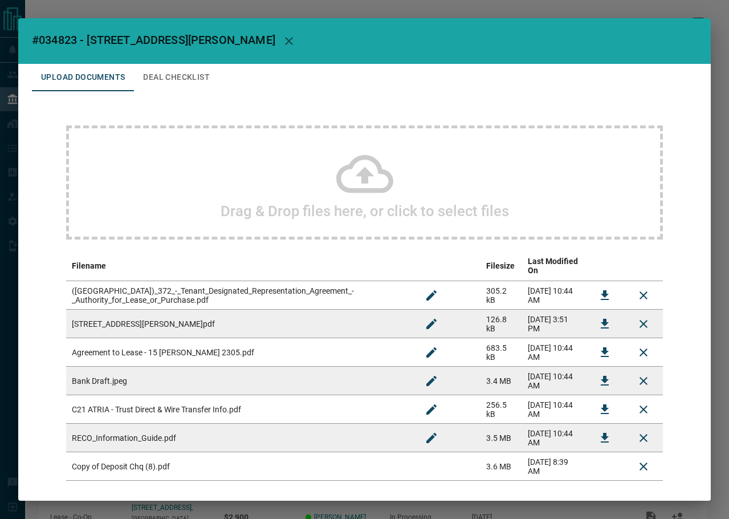
scroll to position [46, 0]
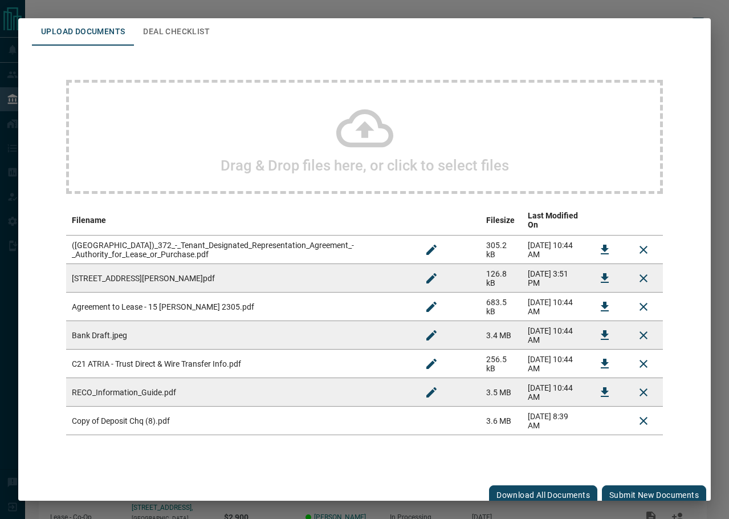
click at [640, 491] on button "Submit new documents" at bounding box center [654, 494] width 104 height 19
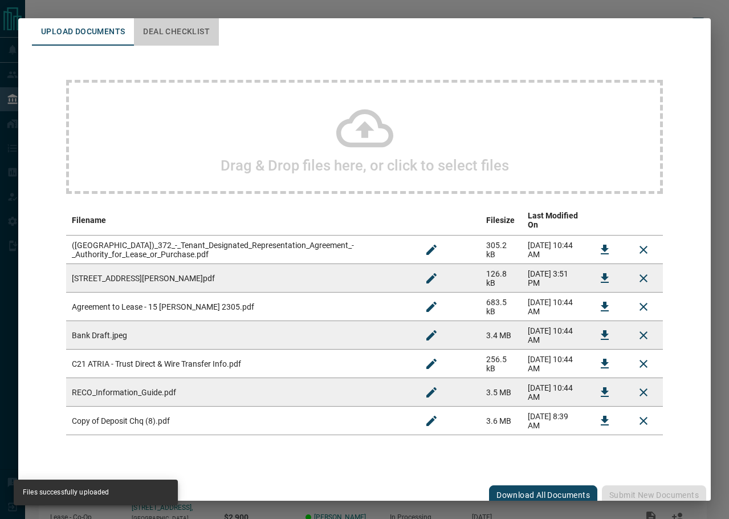
click at [182, 33] on button "Deal Checklist" at bounding box center [176, 31] width 85 height 27
